Goal: Use online tool/utility: Utilize a website feature to perform a specific function

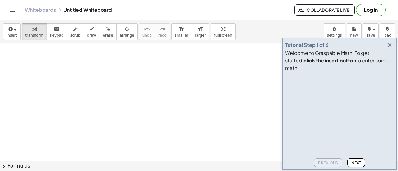
scroll to position [62, 0]
click at [87, 36] on span "draw" at bounding box center [91, 35] width 9 height 4
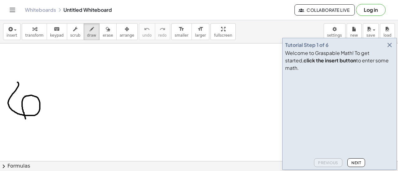
drag, startPoint x: 17, startPoint y: 82, endPoint x: 25, endPoint y: 119, distance: 37.8
click at [25, 119] on div at bounding box center [199, 119] width 398 height 276
drag, startPoint x: 51, startPoint y: 87, endPoint x: 53, endPoint y: 116, distance: 29.0
click at [53, 116] on div at bounding box center [199, 119] width 398 height 276
drag, startPoint x: 41, startPoint y: 103, endPoint x: 65, endPoint y: 103, distance: 24.5
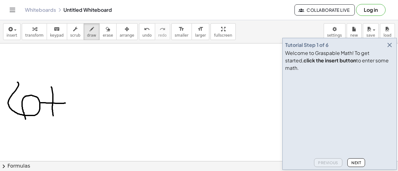
click at [65, 103] on div at bounding box center [199, 119] width 398 height 276
drag, startPoint x: -21, startPoint y: 79, endPoint x: -14, endPoint y: 85, distance: 9.9
click at [0, 85] on html "Graspable Math Activities Get Started Activity Bank Assigned Work Classes White…" at bounding box center [199, 85] width 398 height 171
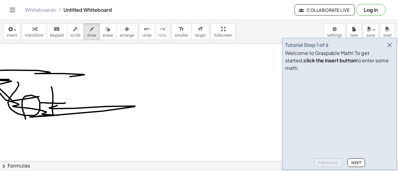
drag, startPoint x: 57, startPoint y: 106, endPoint x: 70, endPoint y: 73, distance: 35.4
click at [65, 77] on div at bounding box center [199, 119] width 398 height 276
click at [71, 33] on button "scrub" at bounding box center [75, 31] width 17 height 17
drag, startPoint x: 120, startPoint y: 130, endPoint x: 104, endPoint y: 106, distance: 28.6
click at [103, 105] on div at bounding box center [199, 119] width 398 height 276
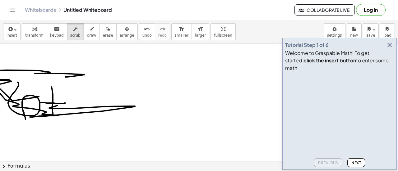
click at [102, 111] on div at bounding box center [199, 119] width 398 height 276
drag, startPoint x: 101, startPoint y: 29, endPoint x: 94, endPoint y: 57, distance: 29.2
click at [103, 29] on div "button" at bounding box center [108, 28] width 10 height 7
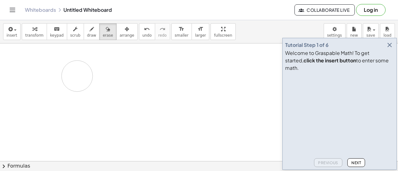
drag, startPoint x: 98, startPoint y: 94, endPoint x: 77, endPoint y: 76, distance: 28.2
click at [77, 76] on div at bounding box center [199, 119] width 398 height 276
